Goal: Check status

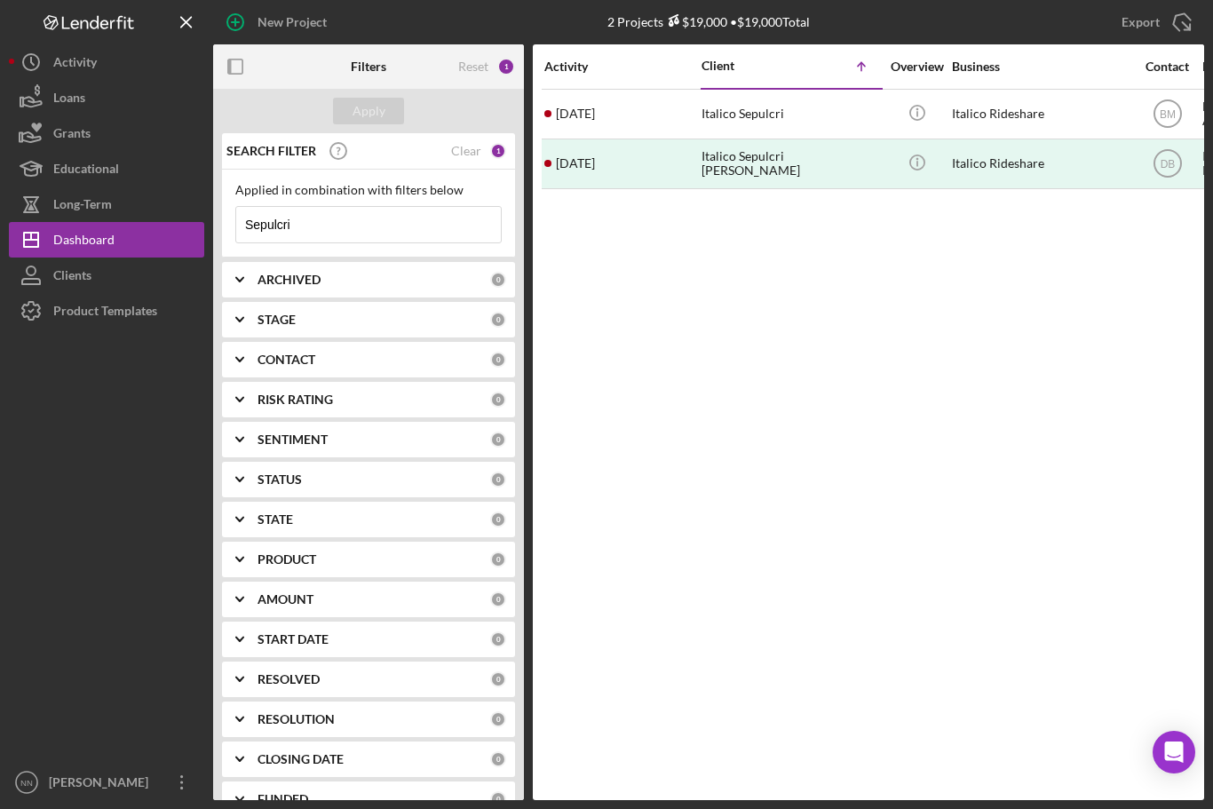
click at [422, 240] on input "Sepulcri" at bounding box center [368, 225] width 265 height 36
type input "S"
type input "[PERSON_NAME]"
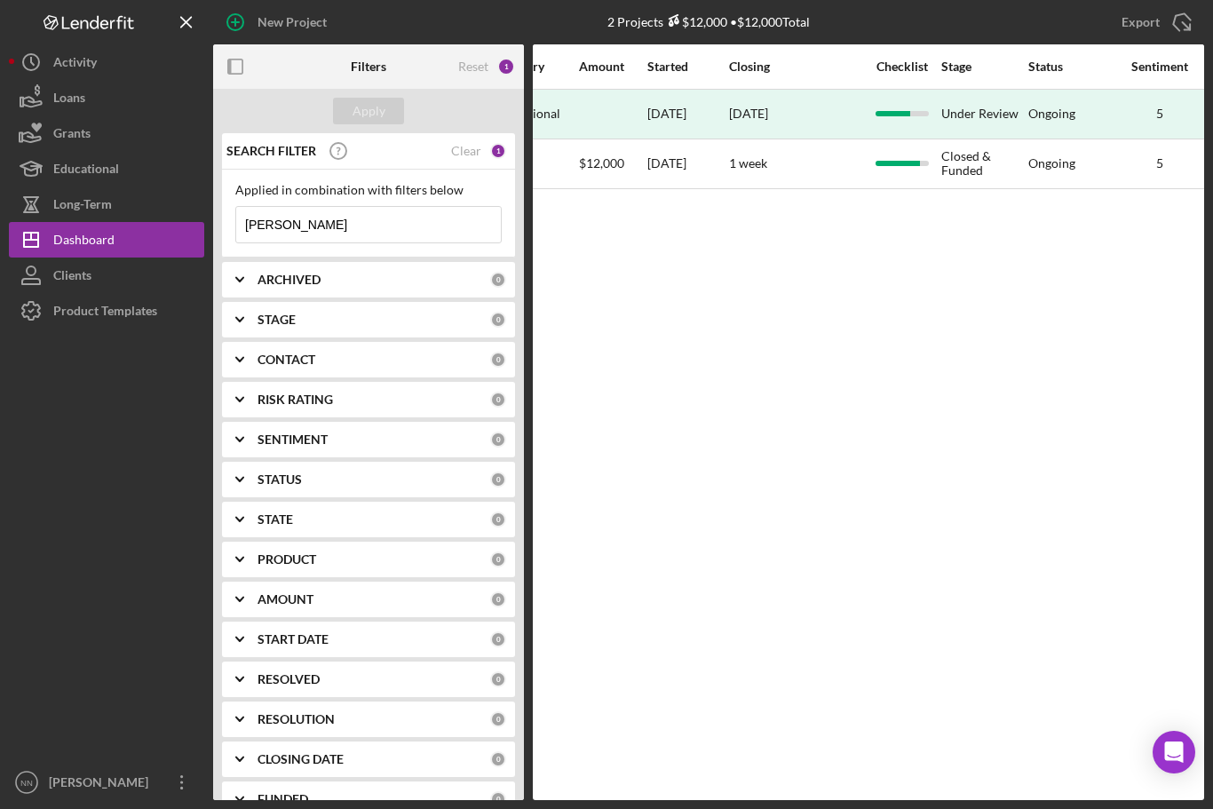
scroll to position [0, 899]
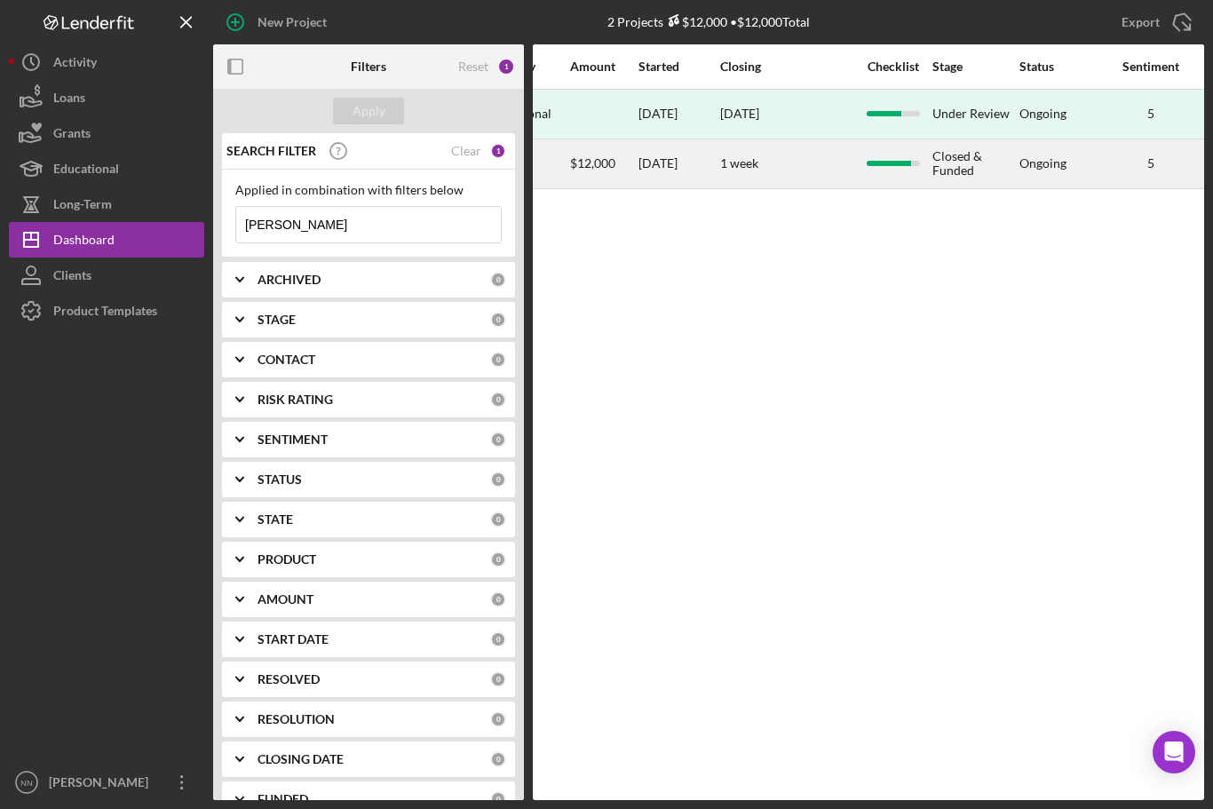
click at [1053, 163] on div "Ongoing" at bounding box center [1043, 163] width 47 height 14
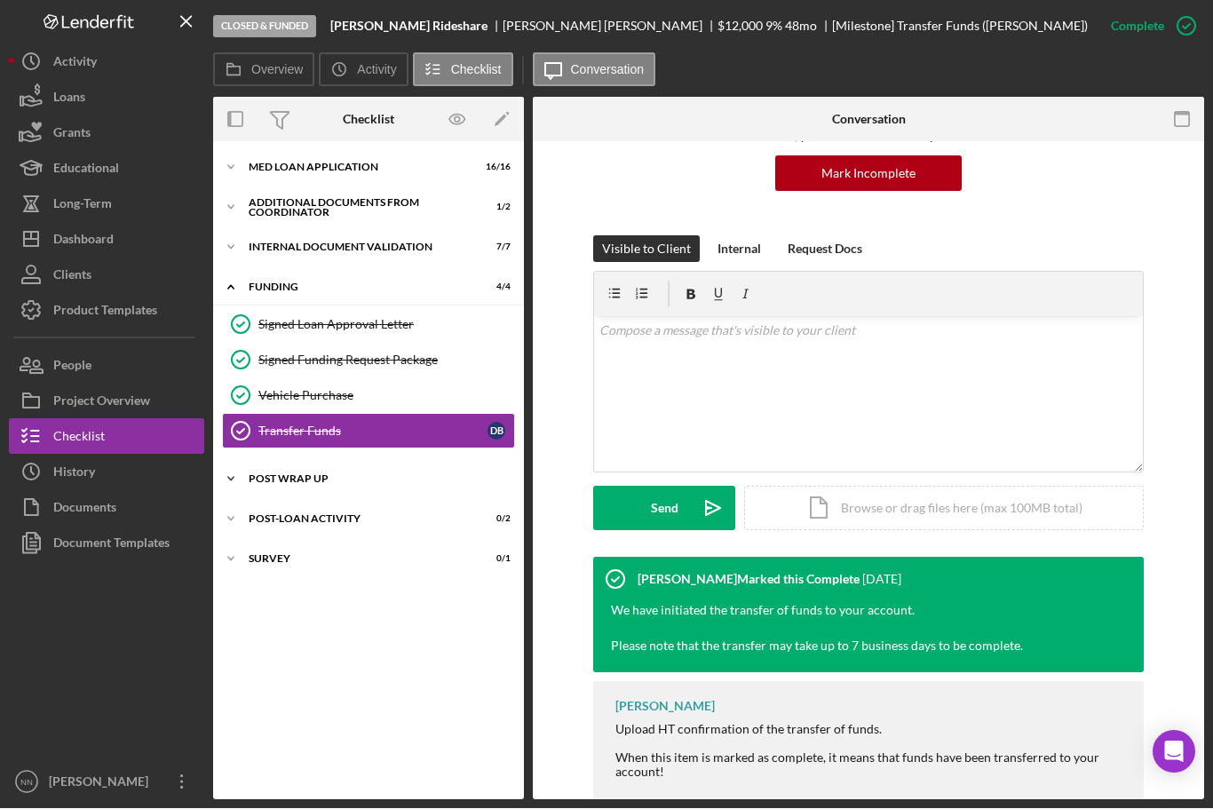
scroll to position [28, 0]
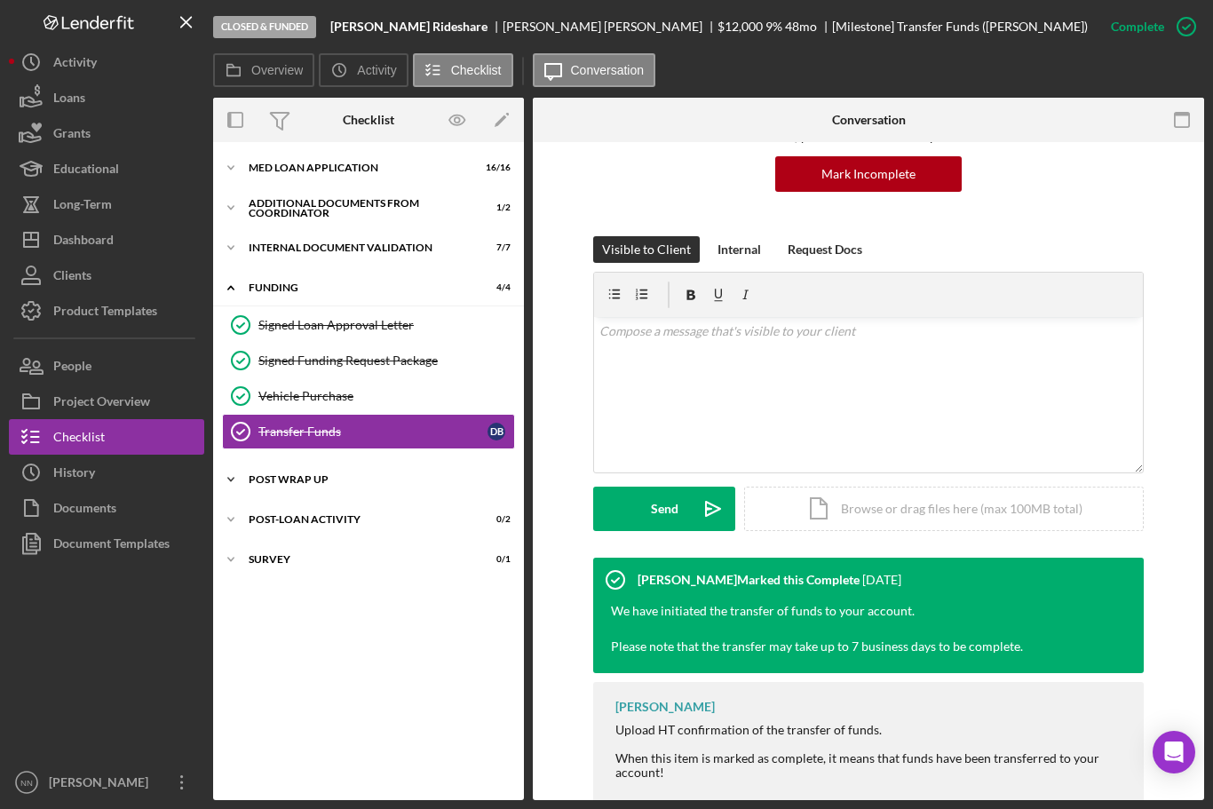
click at [263, 462] on div "Icon/Expander Post Wrap Up 0 / 1" at bounding box center [368, 480] width 311 height 36
click at [286, 510] on div "Proof of Insurance/Title" at bounding box center [372, 517] width 229 height 14
